Goal: Transaction & Acquisition: Obtain resource

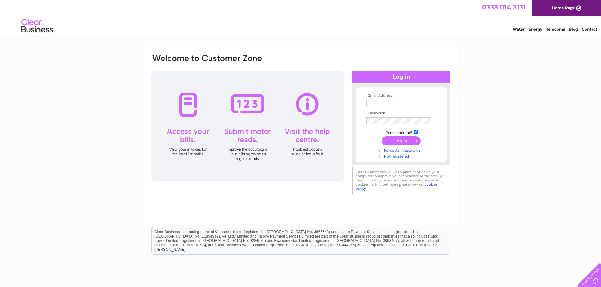
click at [394, 103] on input "text" at bounding box center [398, 103] width 65 height 7
type input "robert@newconcept-ltd.com"
click at [409, 141] on input "submit" at bounding box center [400, 141] width 39 height 9
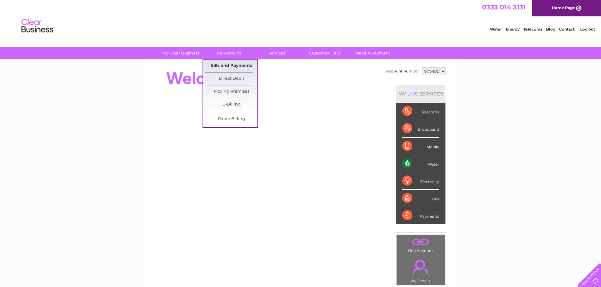
click at [226, 66] on link "Bills and Payments" at bounding box center [231, 66] width 52 height 13
click at [223, 67] on link "Bills and Payments" at bounding box center [231, 66] width 52 height 13
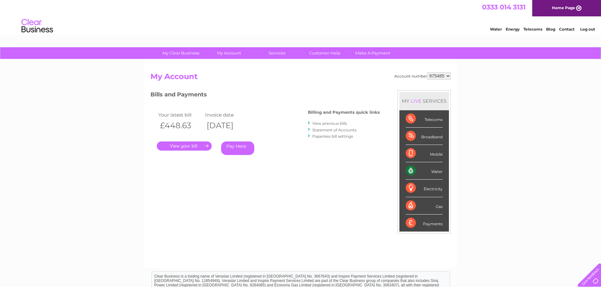
click at [318, 122] on link "View previous bills" at bounding box center [329, 123] width 35 height 5
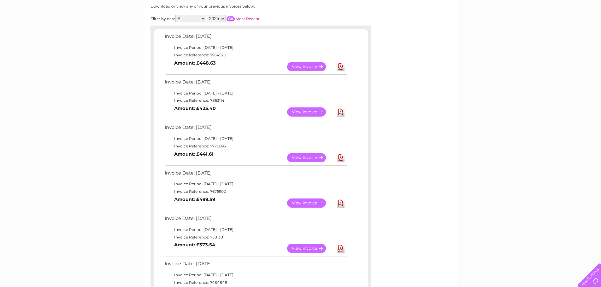
scroll to position [32, 0]
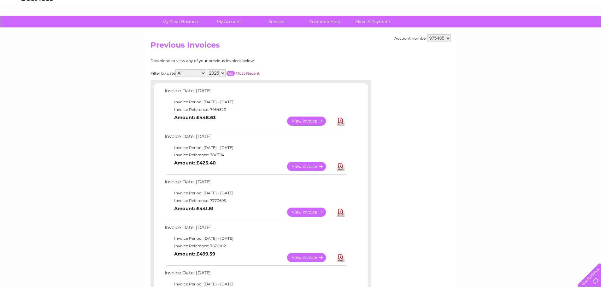
click at [222, 73] on select "2025 2024 2023 2022" at bounding box center [216, 73] width 19 height 8
select select "2024"
click at [207, 69] on select "2025 2024 2023 2022" at bounding box center [216, 73] width 19 height 8
click at [232, 73] on input "button" at bounding box center [230, 73] width 8 height 5
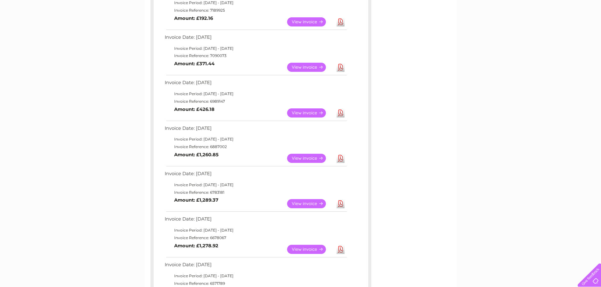
scroll to position [158, 0]
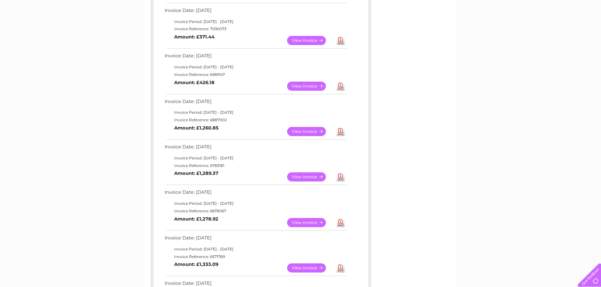
click at [339, 130] on link "Download" at bounding box center [340, 131] width 8 height 9
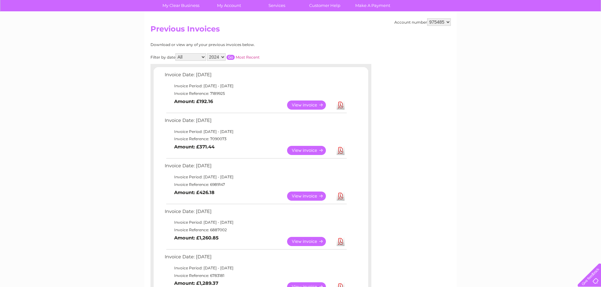
scroll to position [0, 0]
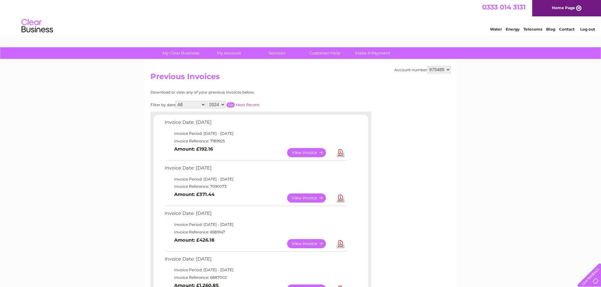
click at [584, 29] on link "Log out" at bounding box center [587, 29] width 15 height 5
